Goal: Task Accomplishment & Management: Complete application form

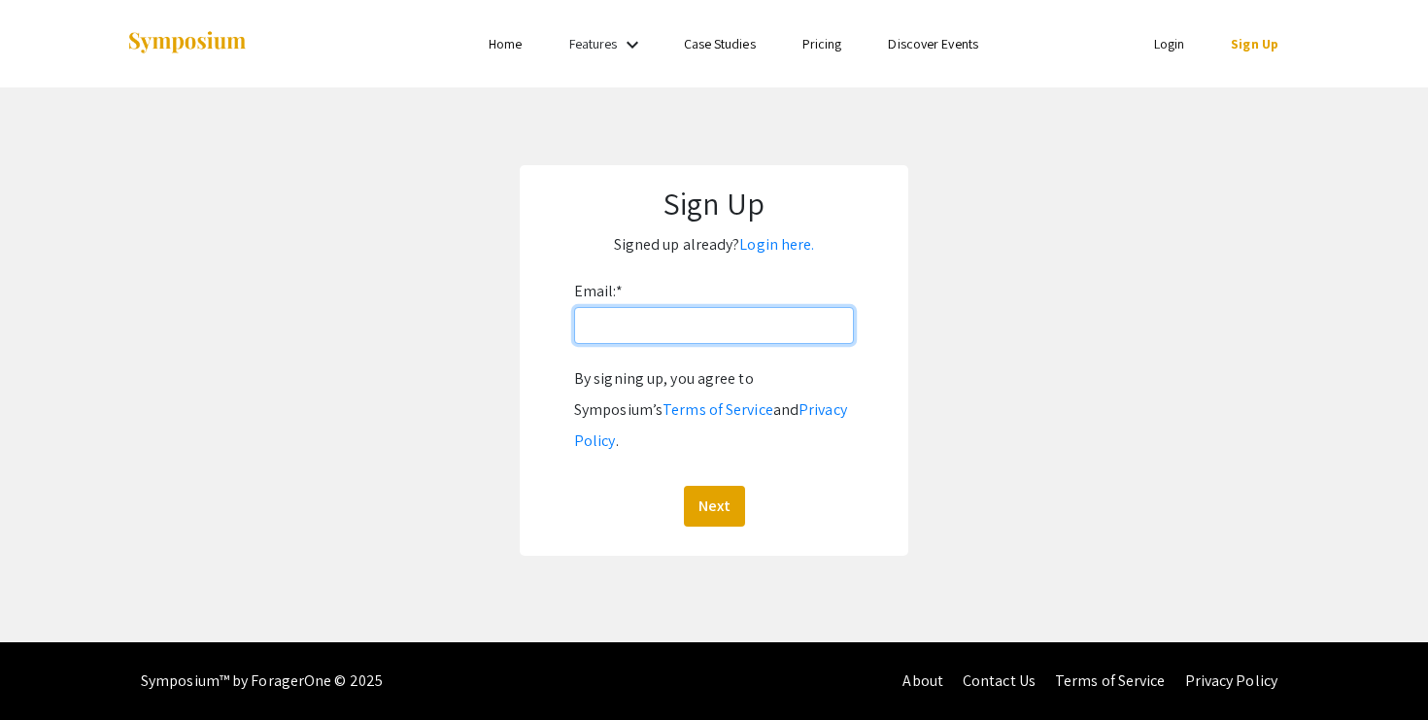
click at [698, 326] on input "Email: *" at bounding box center [714, 325] width 280 height 37
type input "[EMAIL_ADDRESS][DOMAIN_NAME]"
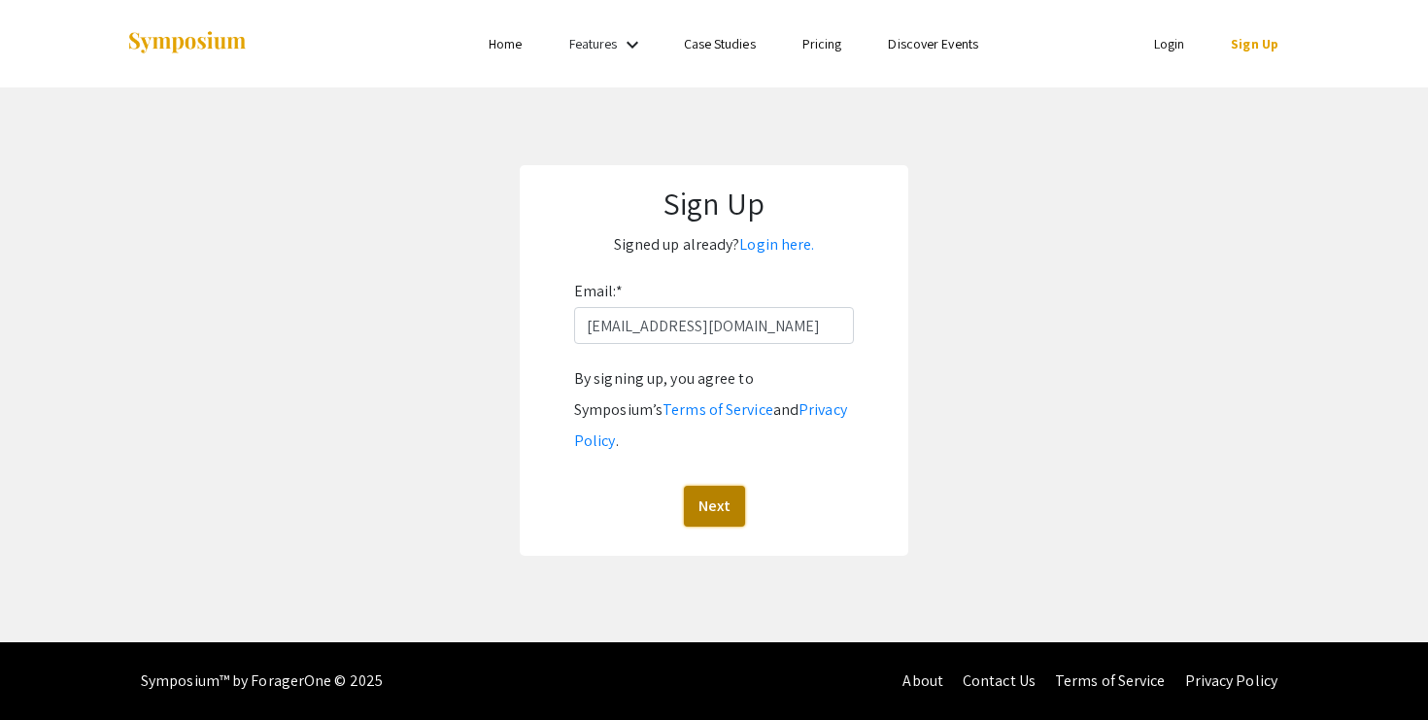
click at [716, 486] on button "Next" at bounding box center [714, 506] width 61 height 41
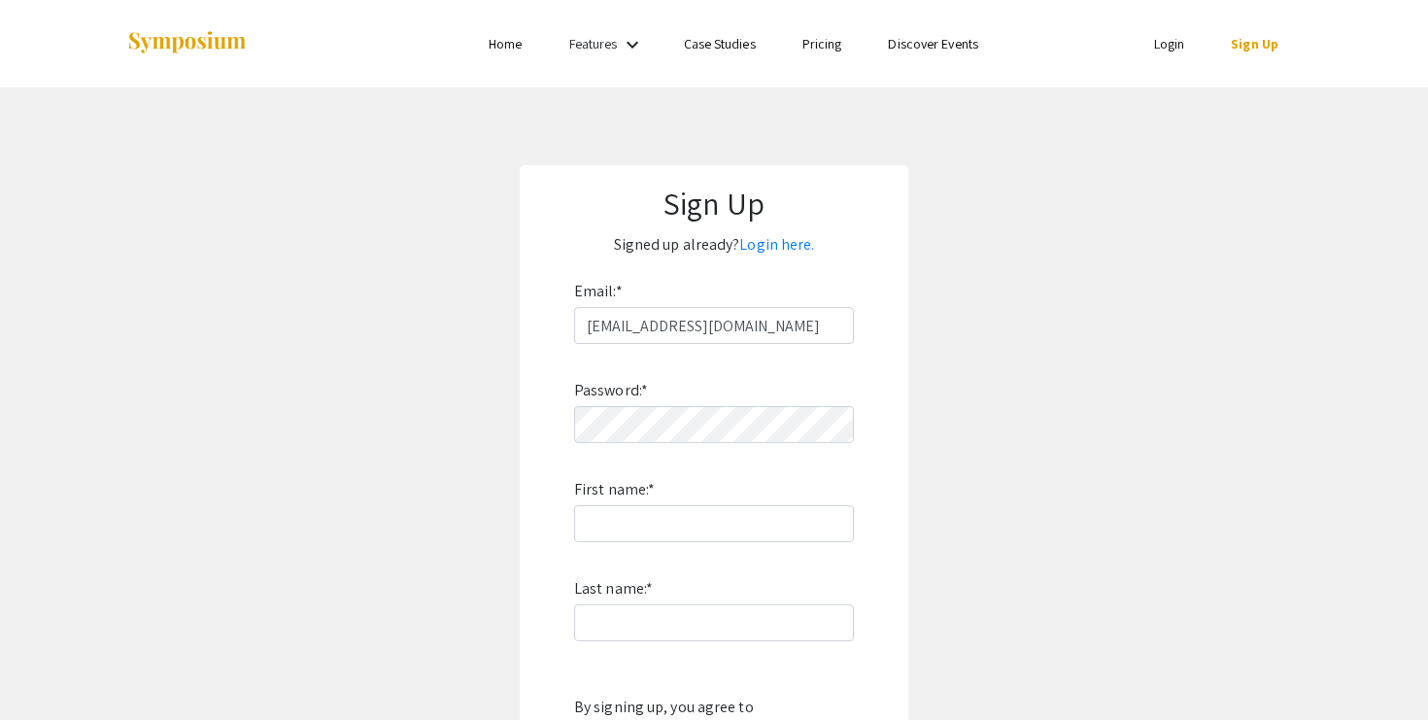
scroll to position [146, 0]
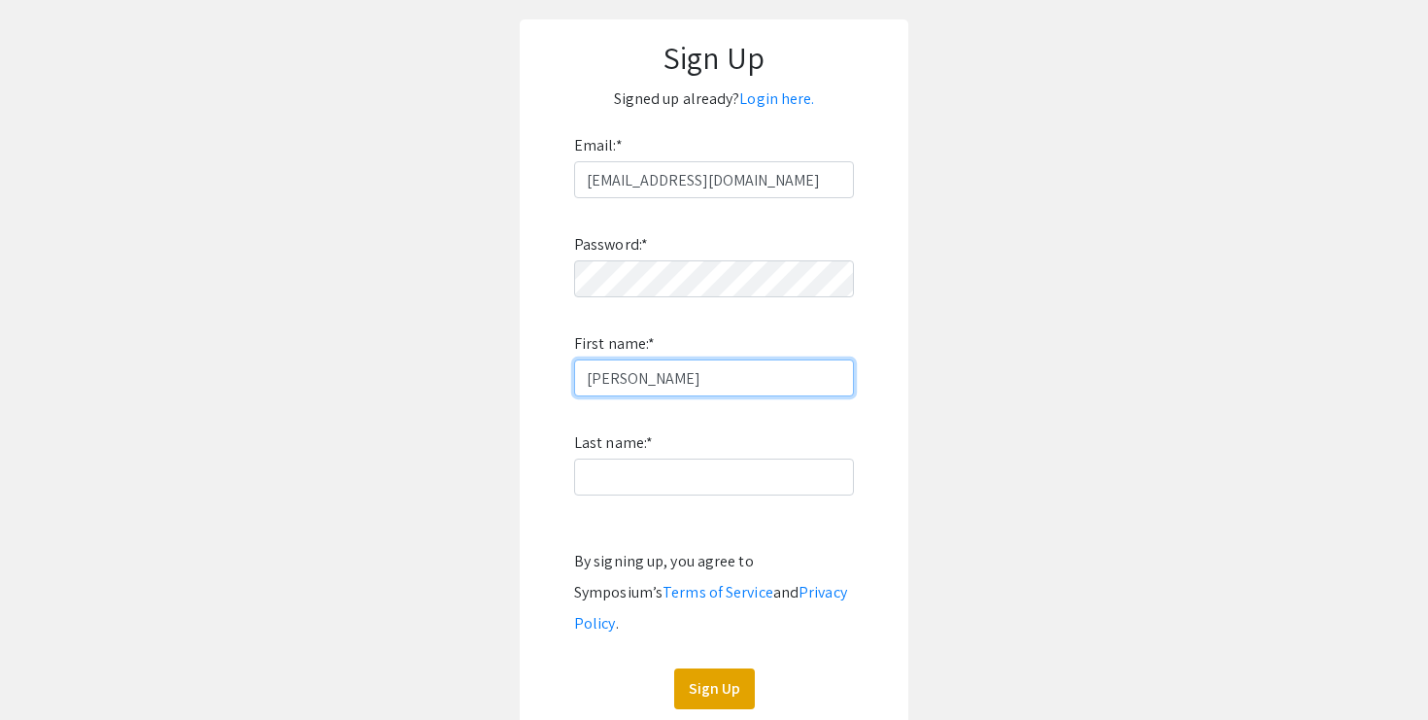
type input "[PERSON_NAME]"
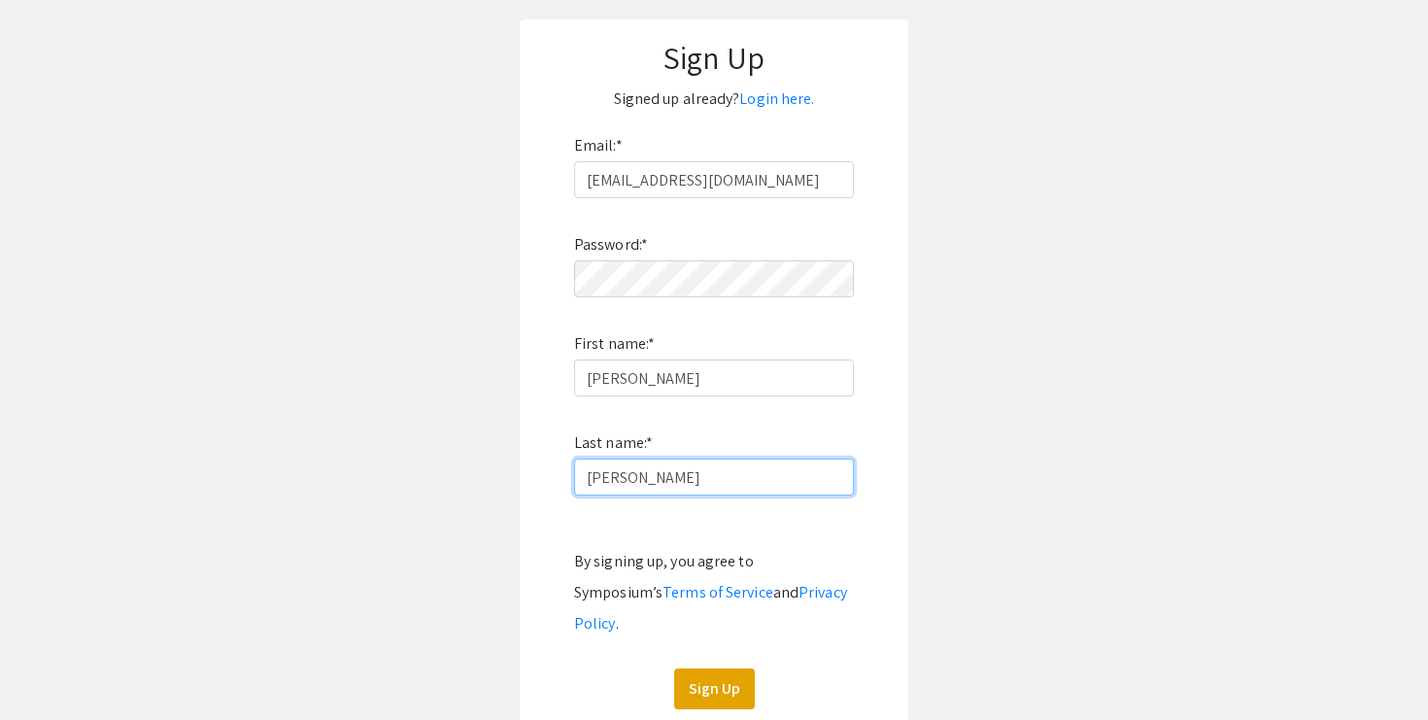
type input "[PERSON_NAME]"
click at [985, 384] on app-signup "Sign Up Signed up already? Login here. Email: * [EMAIL_ADDRESS][DOMAIN_NAME] Pa…" at bounding box center [714, 378] width 1428 height 719
click at [723, 669] on button "Sign Up" at bounding box center [714, 689] width 81 height 41
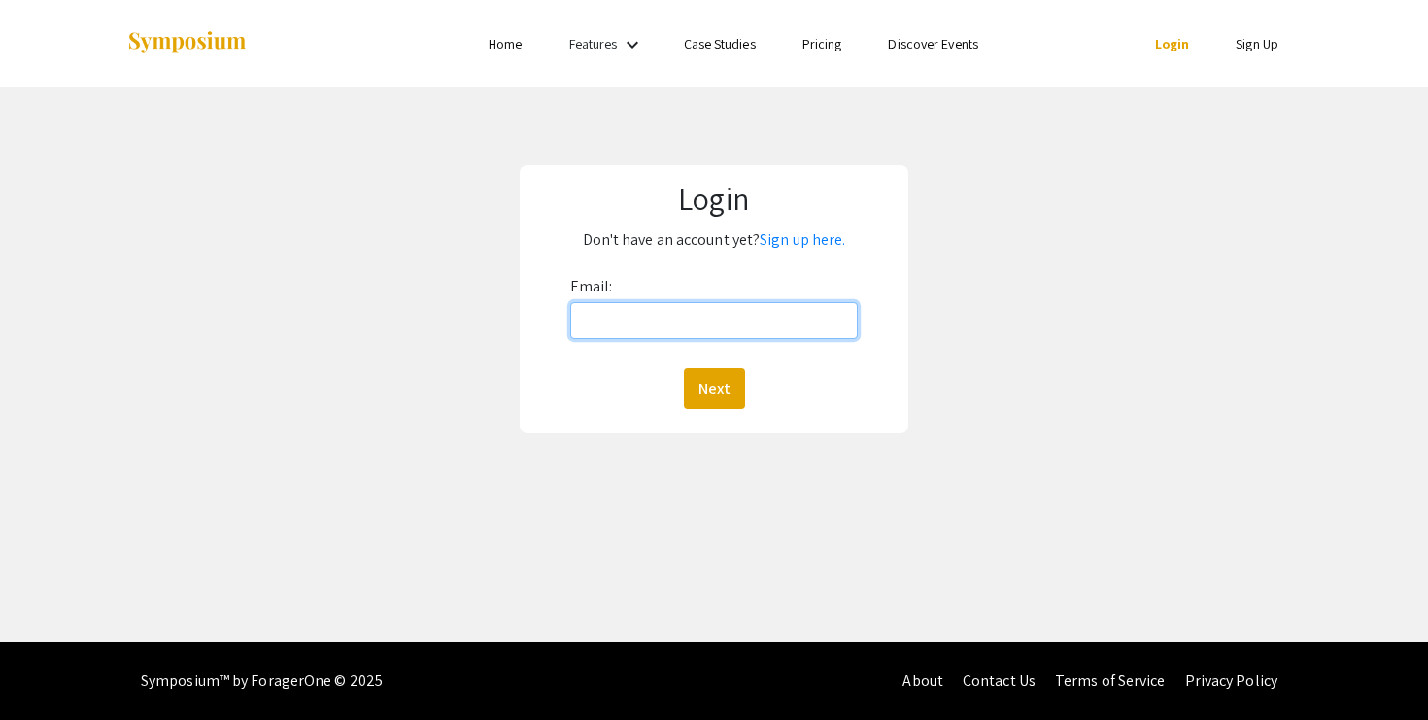
click at [708, 323] on input "Email:" at bounding box center [714, 320] width 289 height 37
type input "[EMAIL_ADDRESS][DOMAIN_NAME]"
click at [719, 391] on button "Next" at bounding box center [714, 388] width 61 height 41
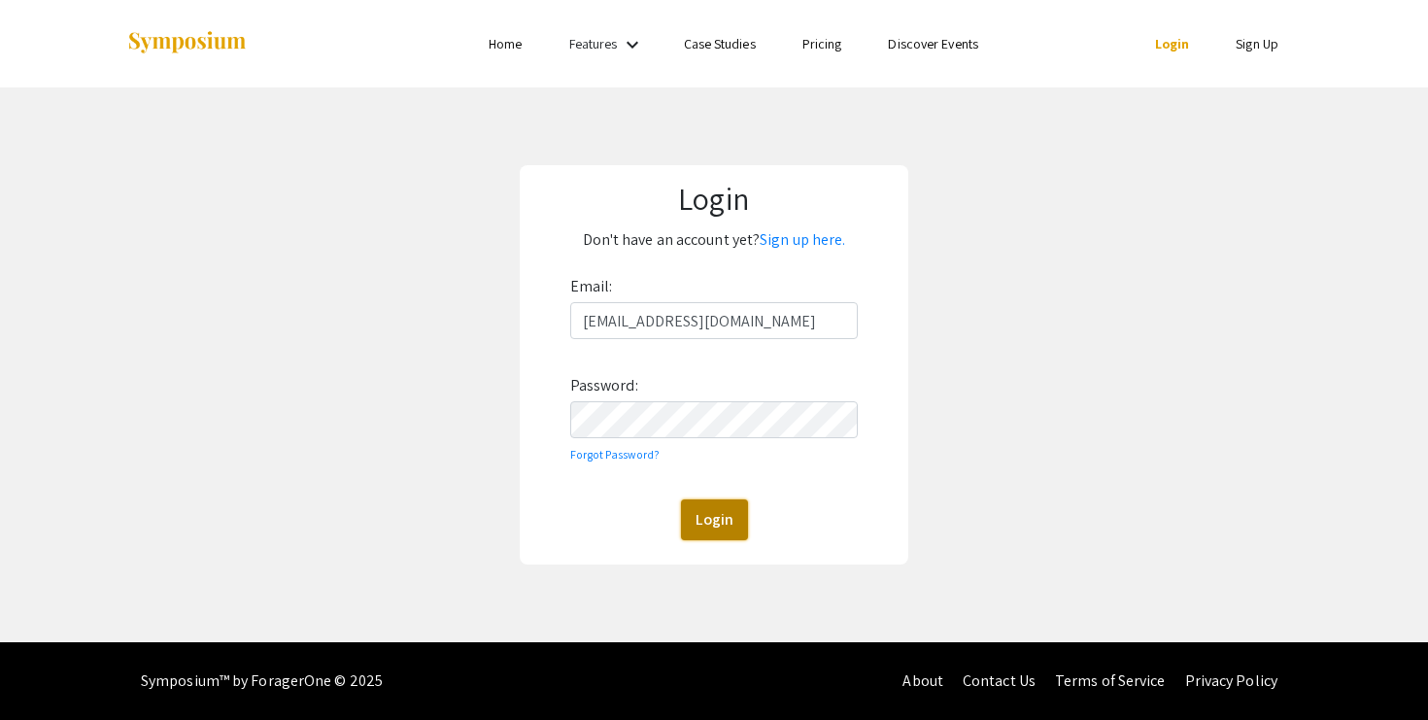
click at [710, 534] on button "Login" at bounding box center [714, 519] width 67 height 41
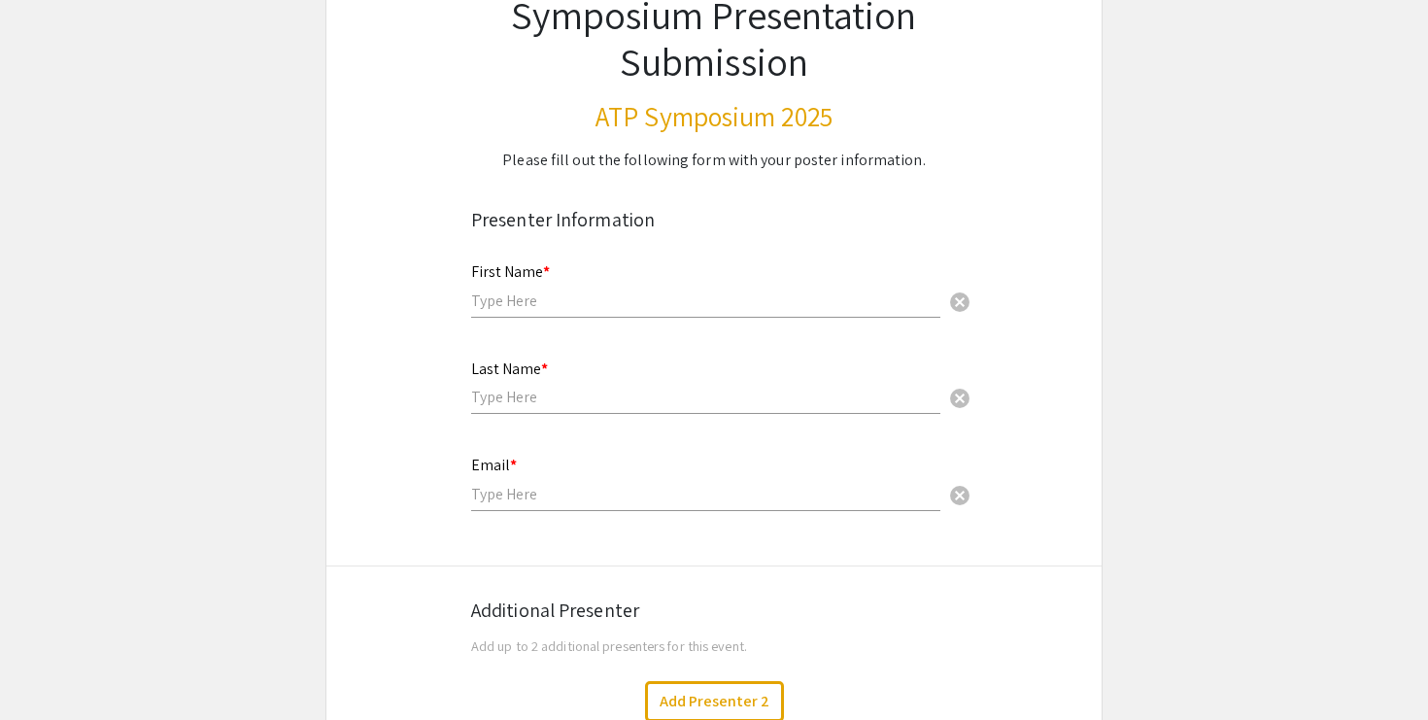
scroll to position [191, 0]
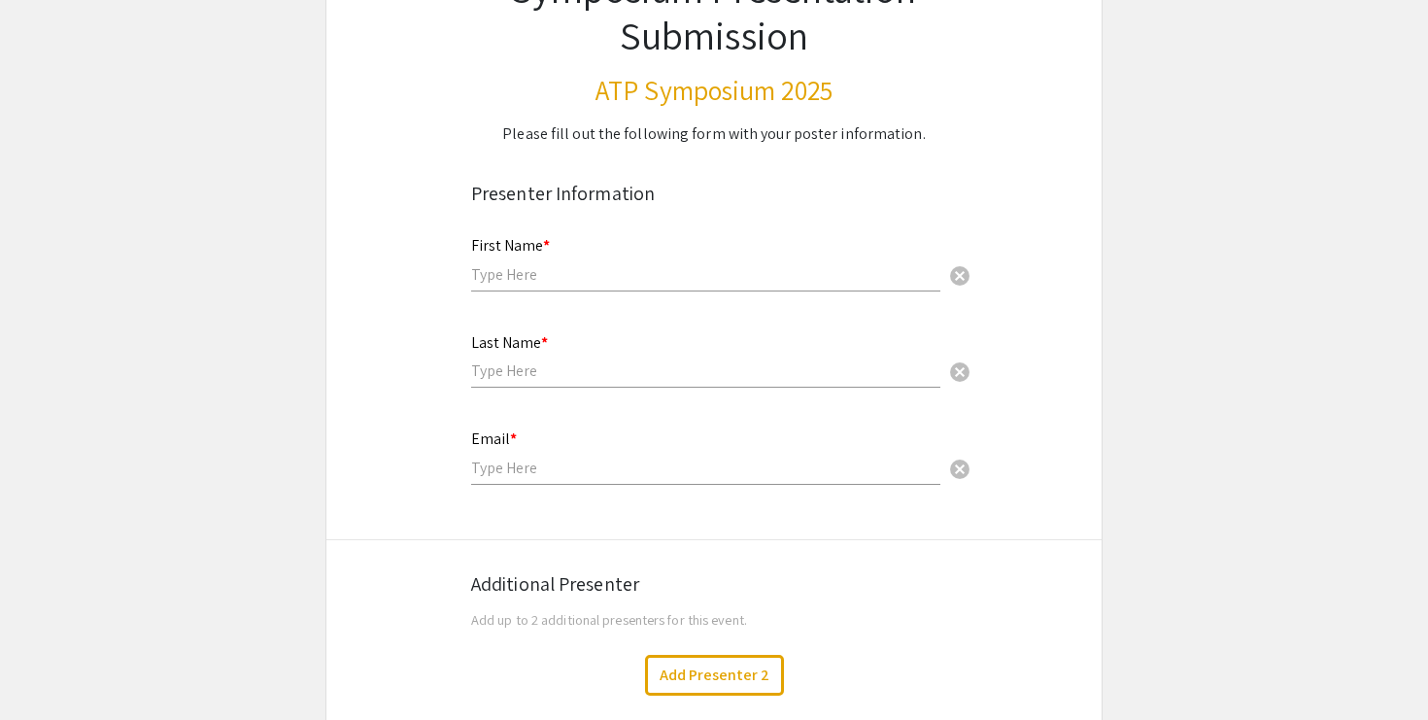
click at [489, 271] on input "text" at bounding box center [705, 274] width 469 height 20
type input "[PERSON_NAME]"
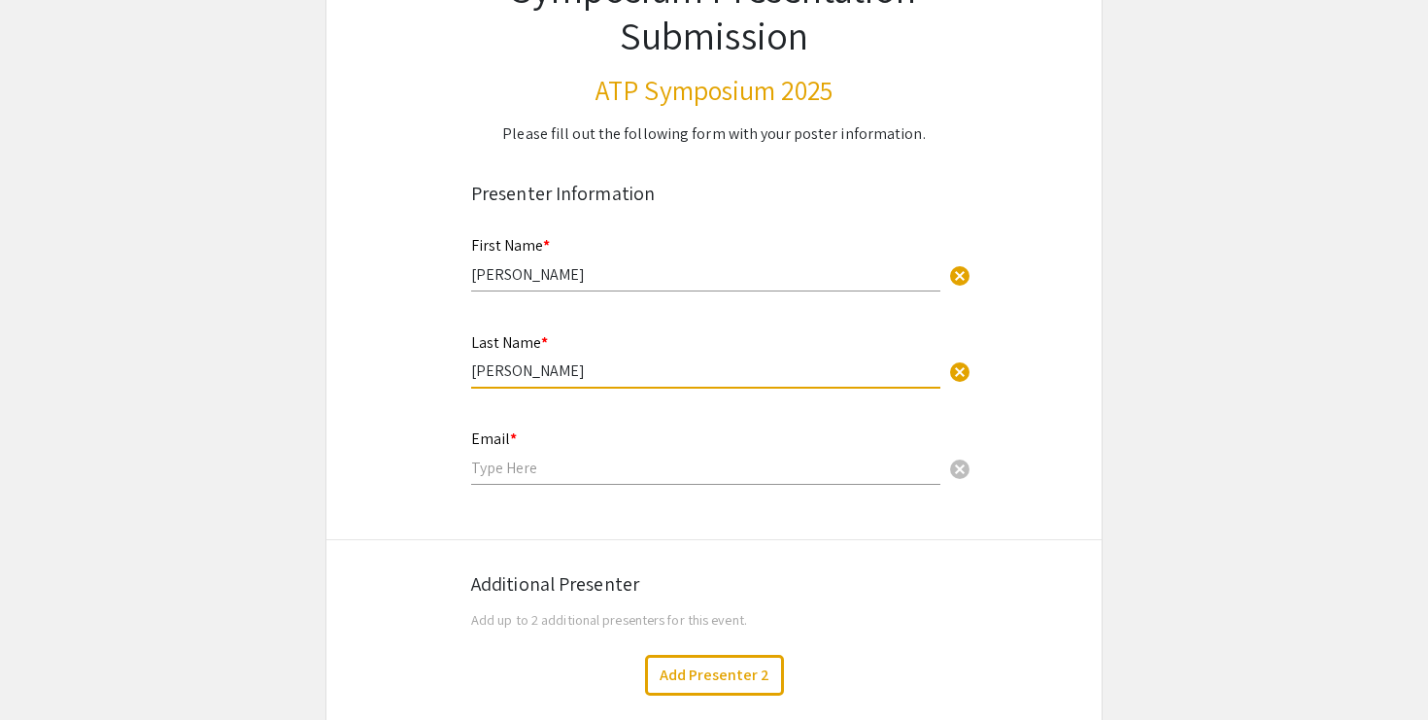
type input "[PERSON_NAME]"
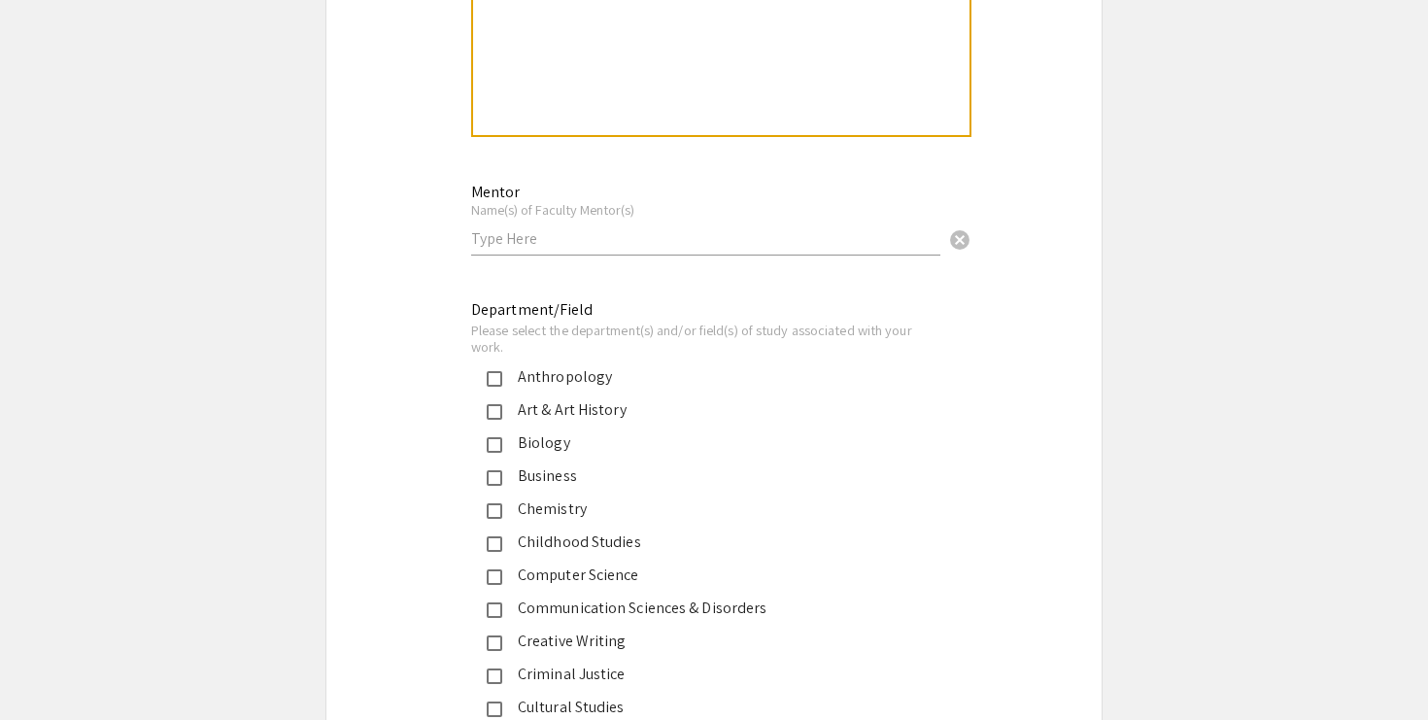
scroll to position [1702, 0]
type input "[EMAIL_ADDRESS][DOMAIN_NAME]"
click at [553, 238] on input "text" at bounding box center [705, 237] width 469 height 20
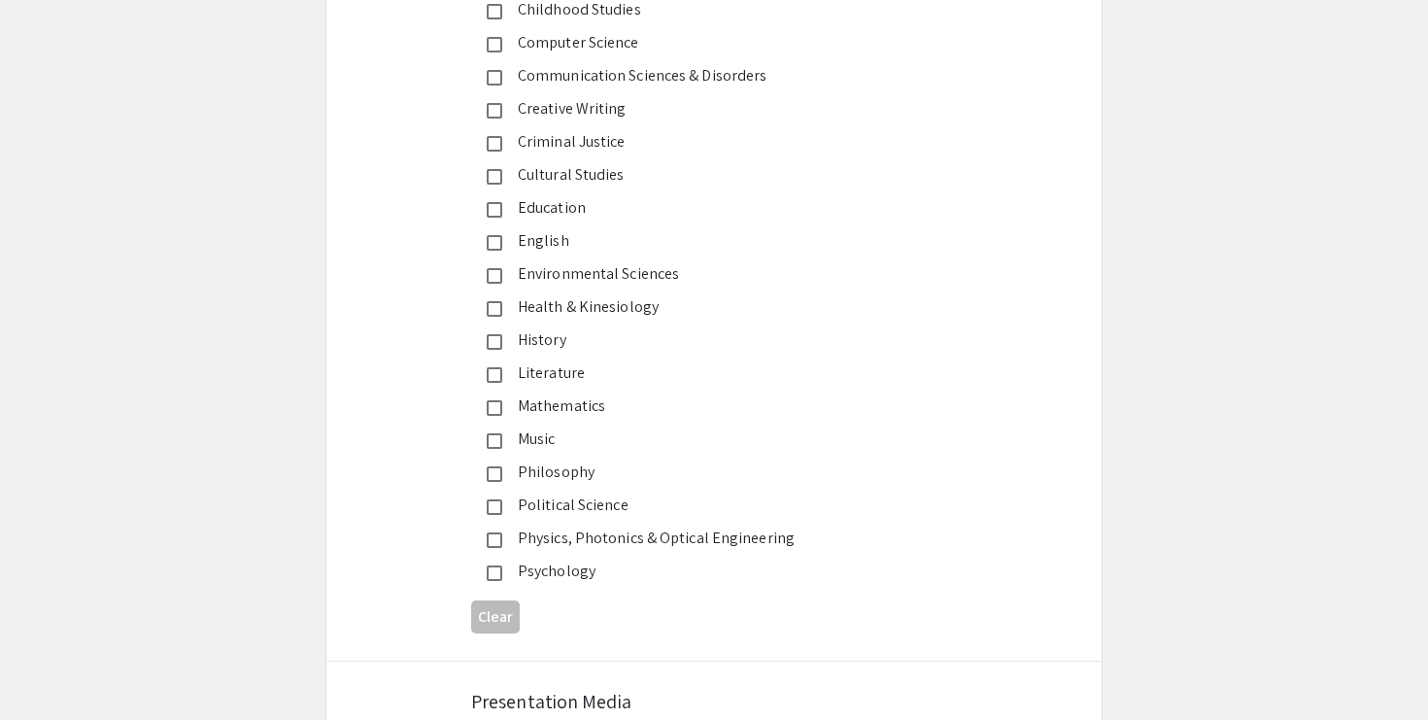
scroll to position [2240, 0]
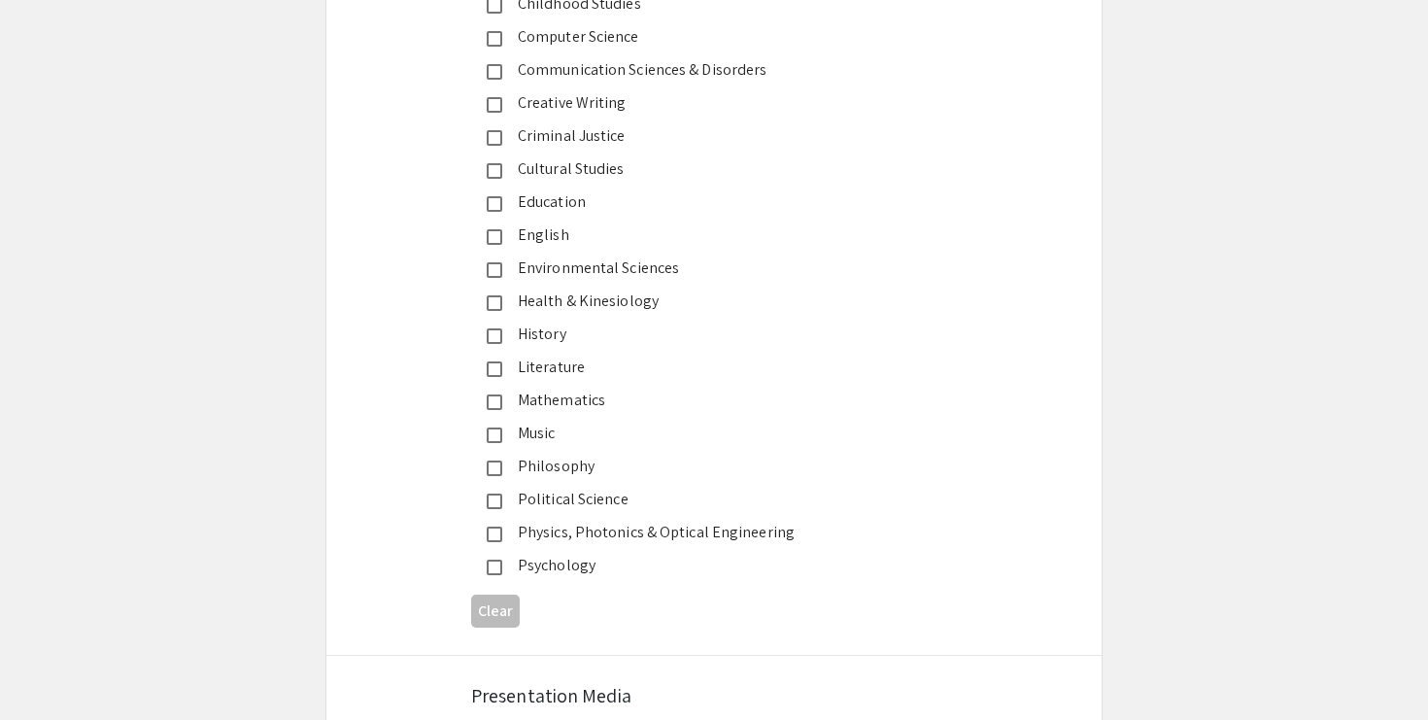
type input "Salil Sachdev"
click at [494, 443] on mat-pseudo-checkbox at bounding box center [495, 436] width 16 height 16
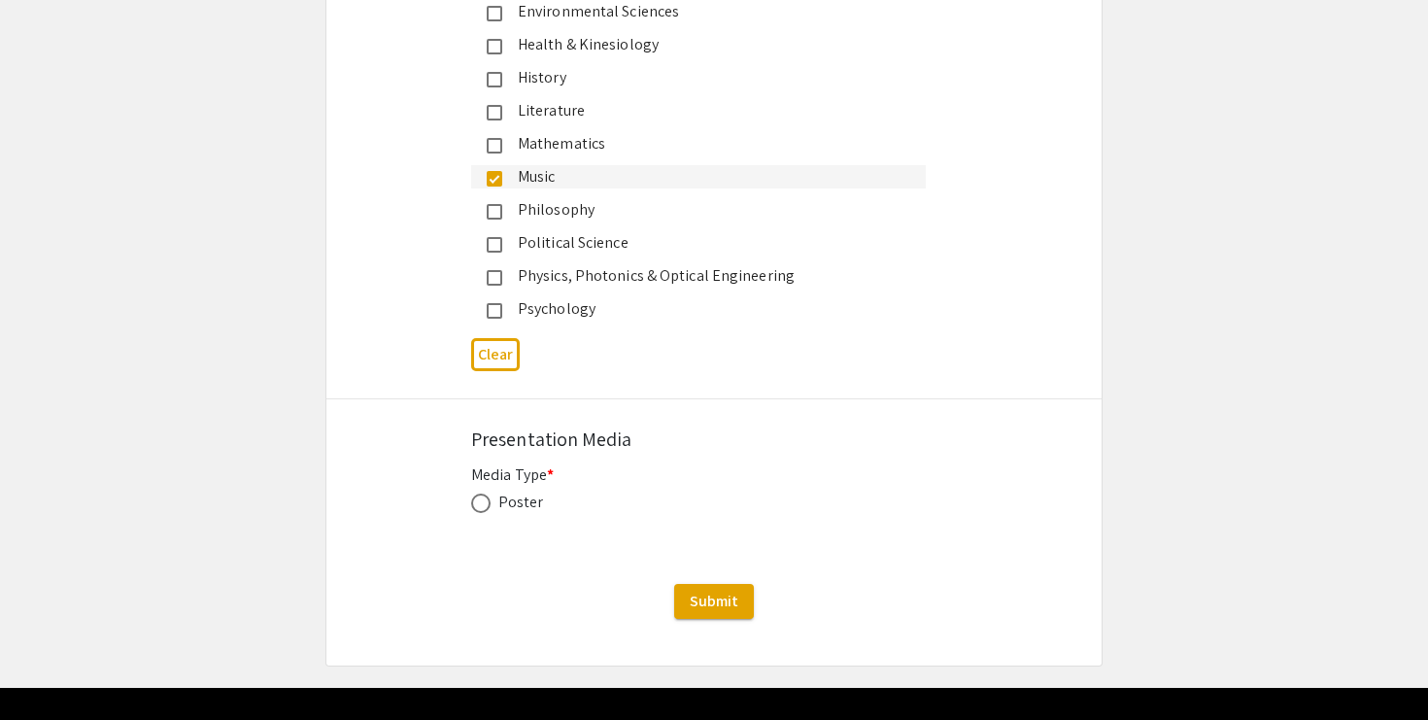
scroll to position [2545, 0]
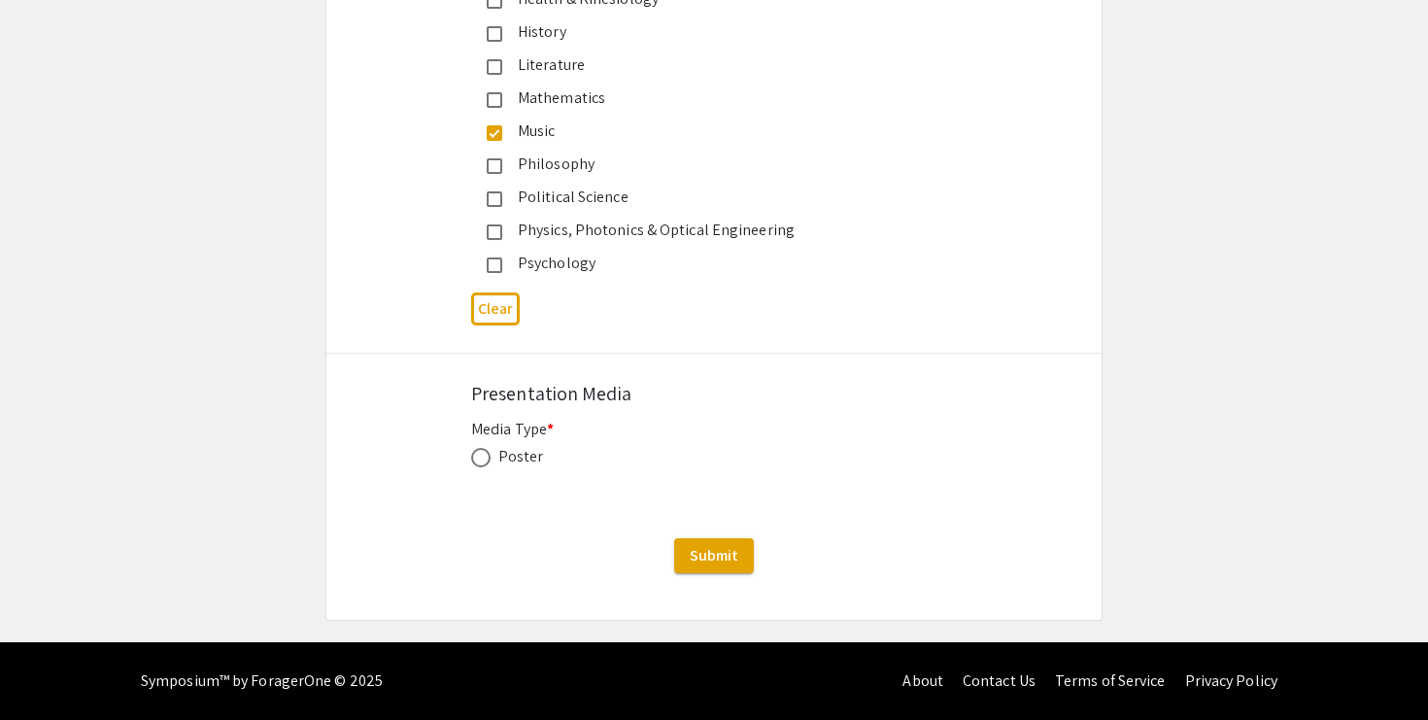
click at [473, 464] on span at bounding box center [480, 457] width 19 height 19
click at [473, 464] on input "radio" at bounding box center [480, 457] width 19 height 19
radio input "true"
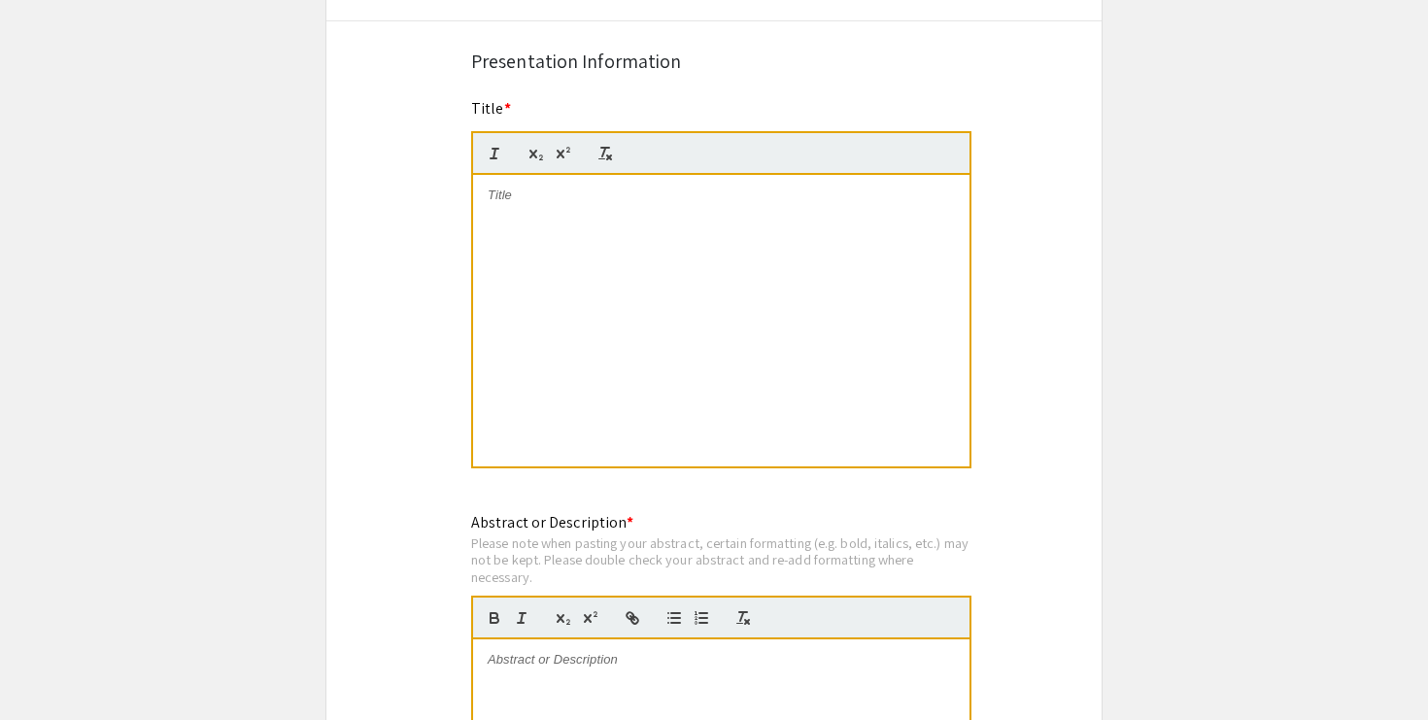
scroll to position [905, 0]
click at [522, 193] on p at bounding box center [721, 196] width 467 height 17
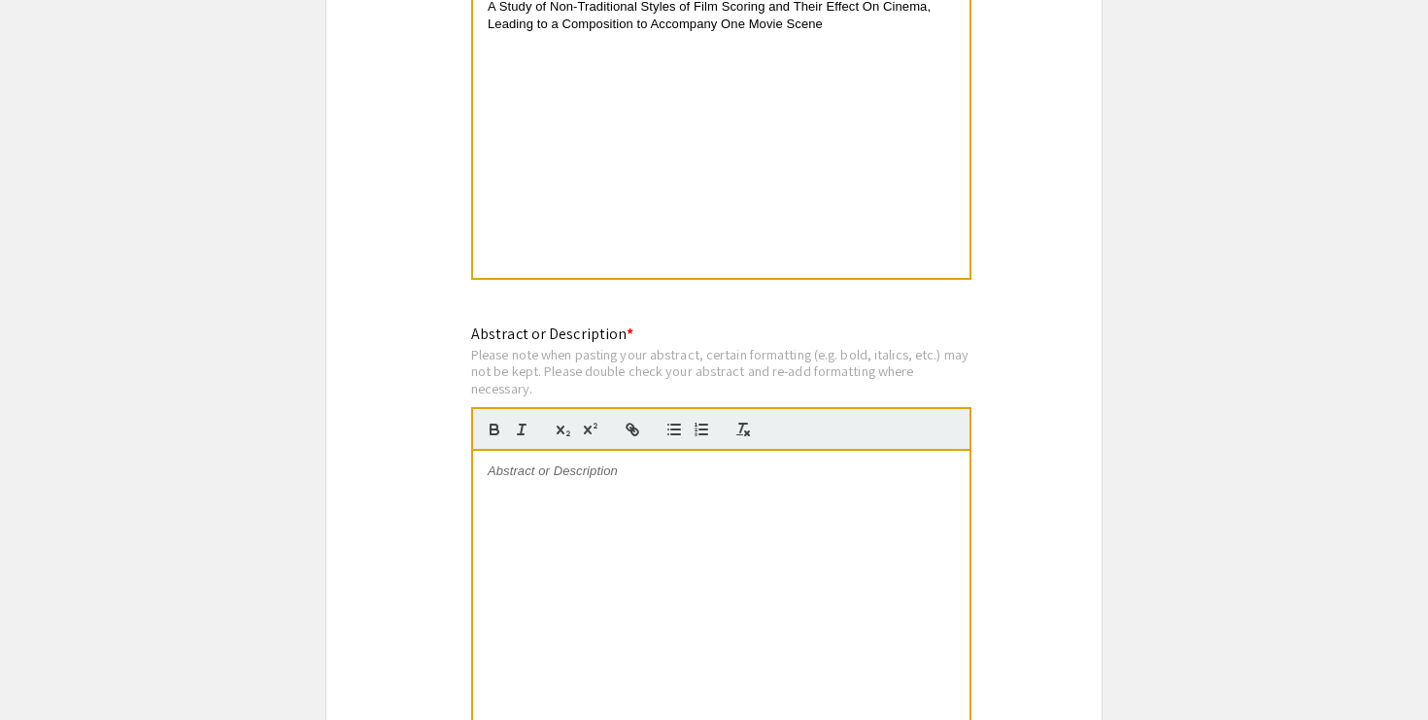
scroll to position [1153, 0]
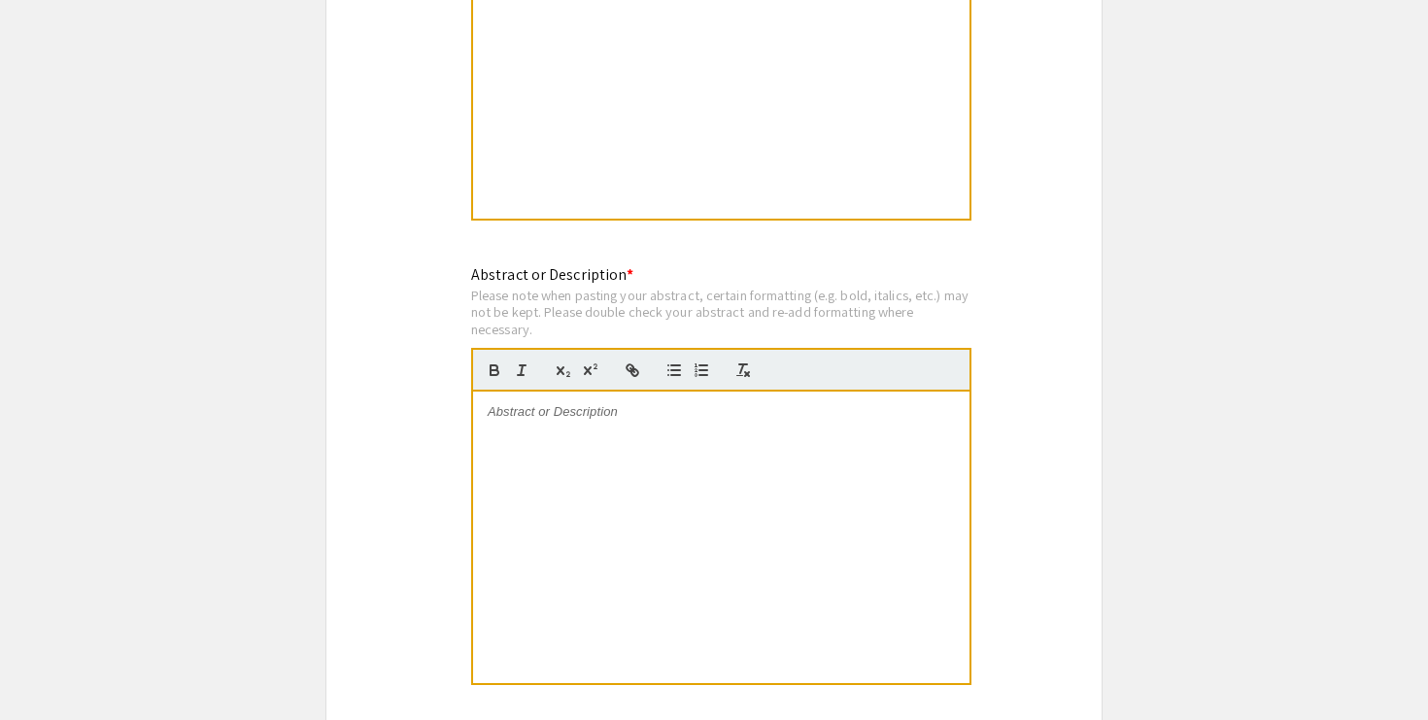
click at [573, 431] on div at bounding box center [721, 538] width 497 height 292
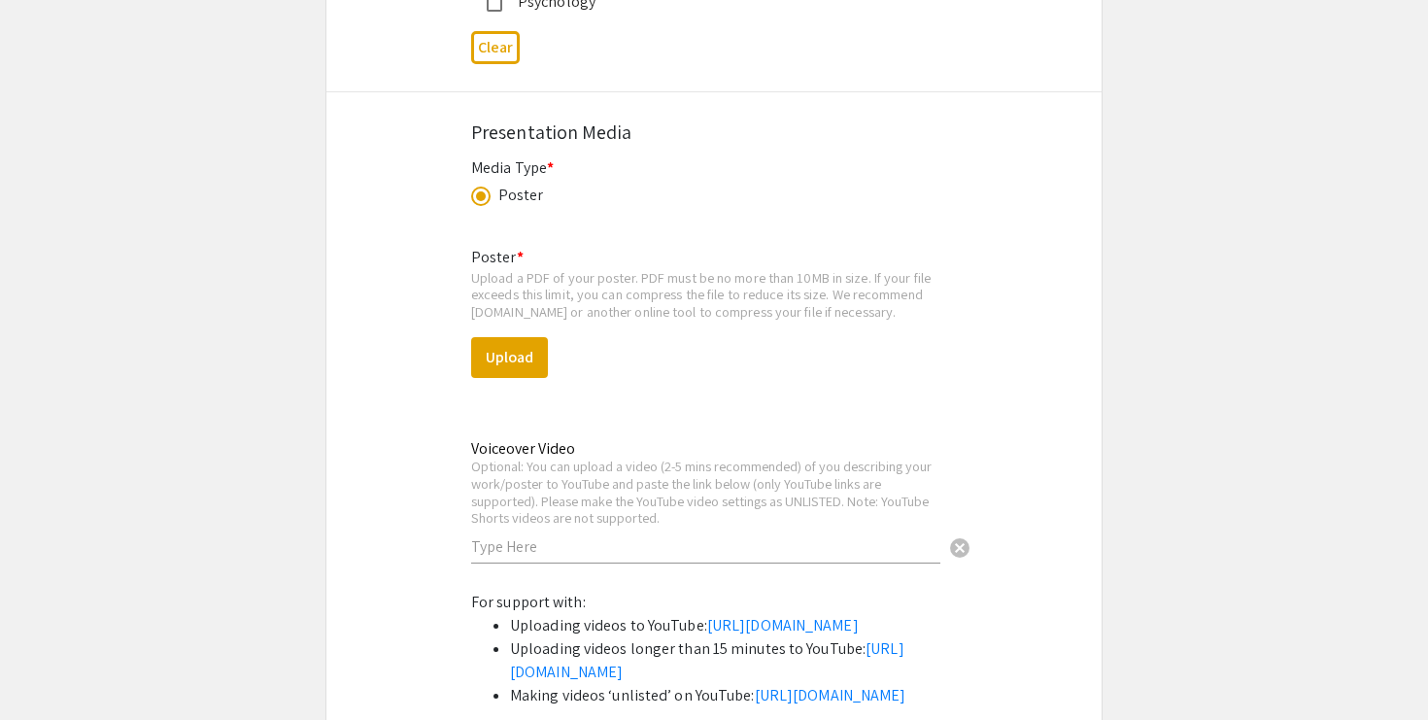
scroll to position [2804, 0]
